Goal: Navigation & Orientation: Find specific page/section

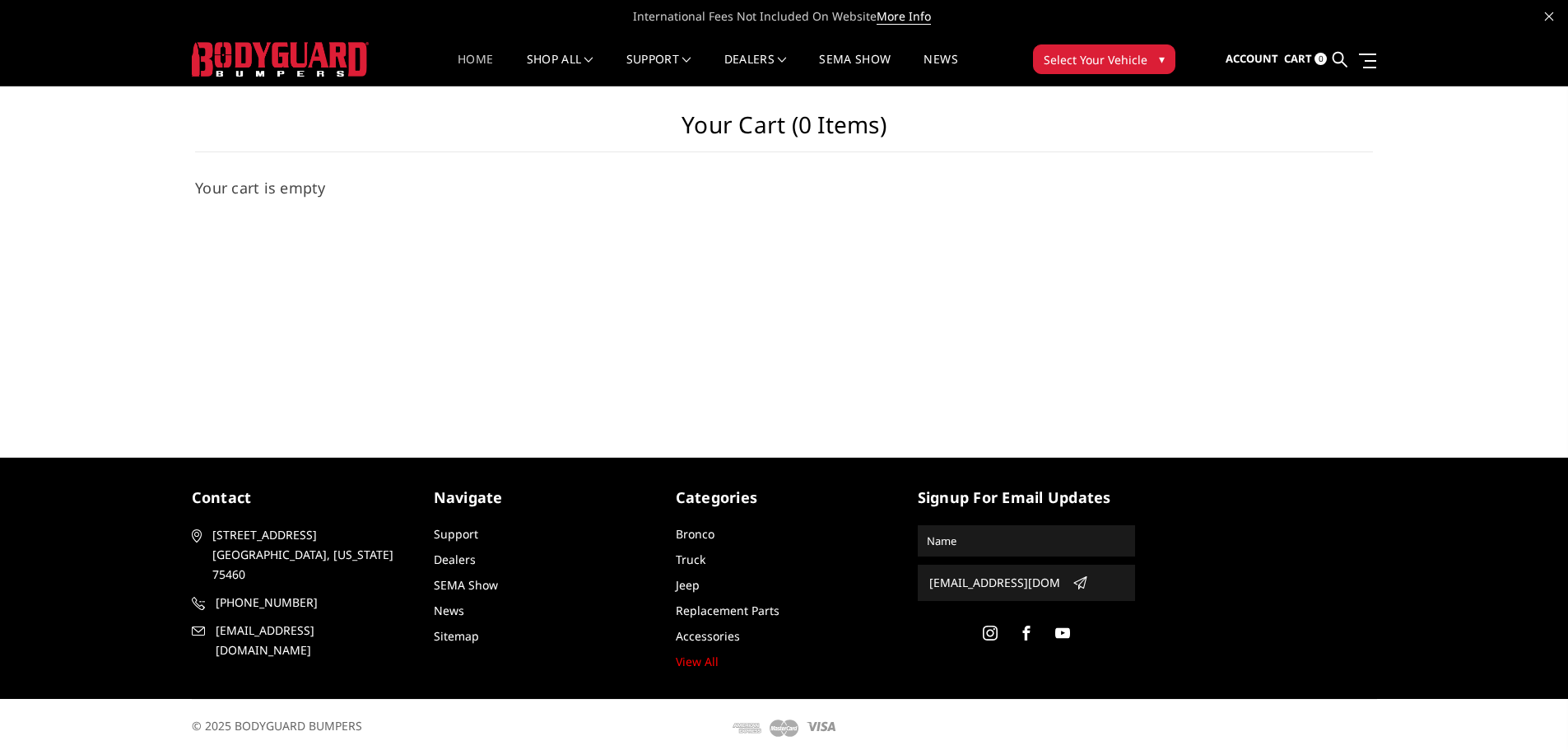
click at [468, 62] on link "Home" at bounding box center [475, 69] width 35 height 32
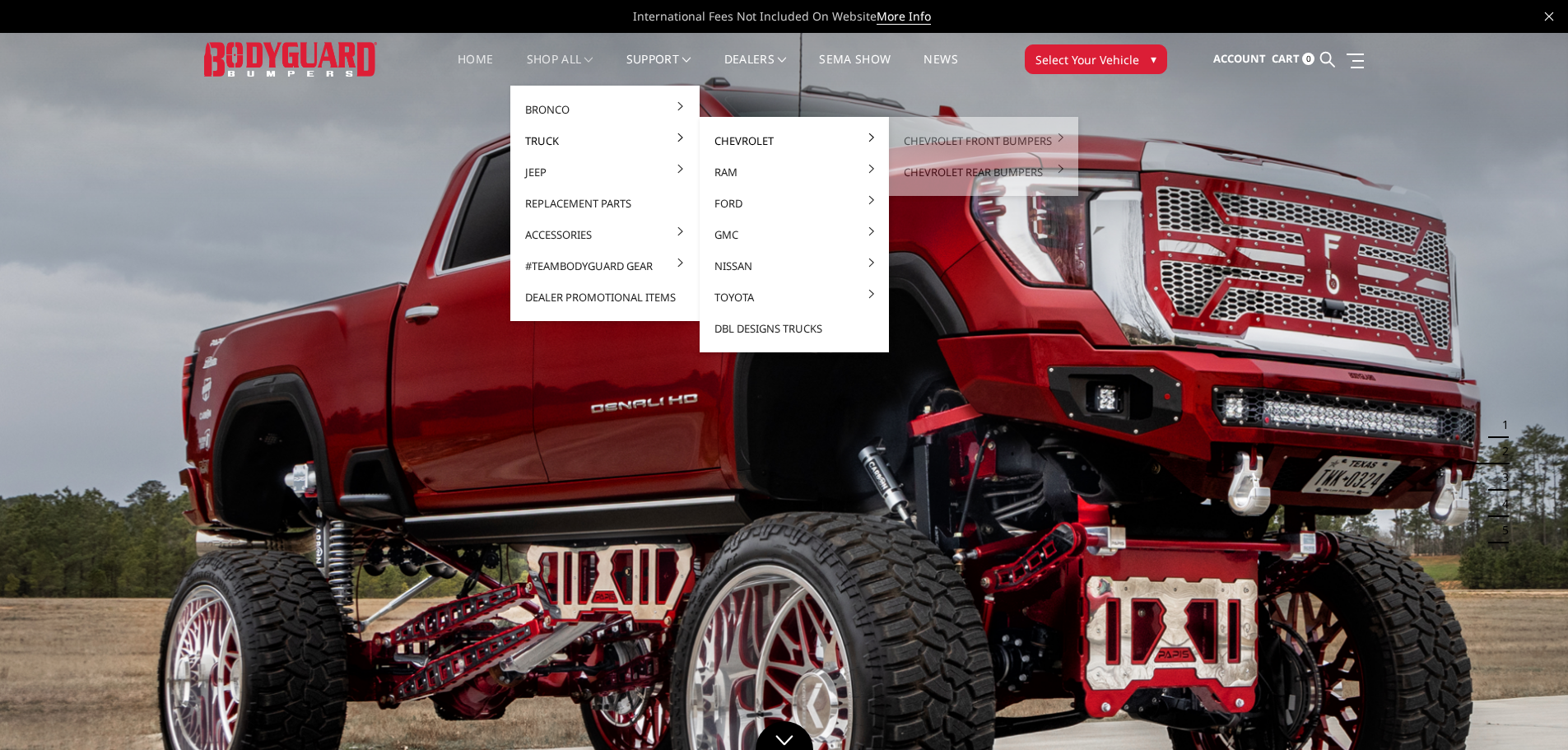
click at [730, 140] on link "Chevrolet" at bounding box center [794, 141] width 176 height 32
